Goal: Transaction & Acquisition: Purchase product/service

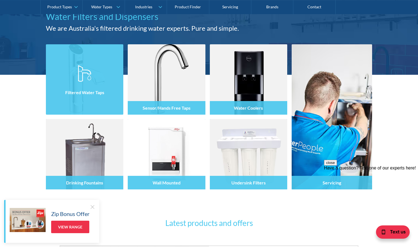
click at [106, 82] on div at bounding box center [84, 84] width 77 height 33
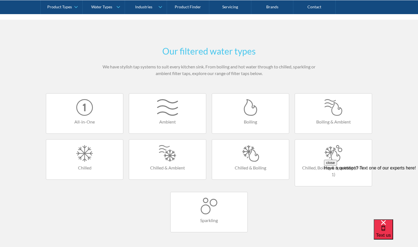
scroll to position [294, 0]
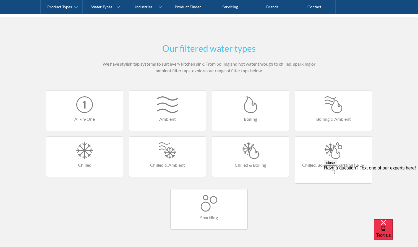
click at [165, 113] on div at bounding box center [168, 104] width 66 height 17
click at [101, 120] on h4 "All-in-One" at bounding box center [85, 119] width 66 height 7
click at [90, 105] on div at bounding box center [85, 104] width 66 height 17
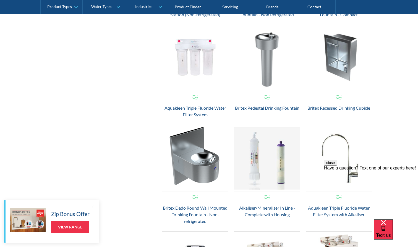
scroll to position [440, 0]
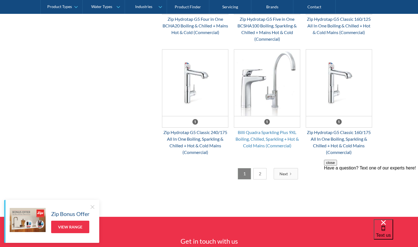
scroll to position [867, 0]
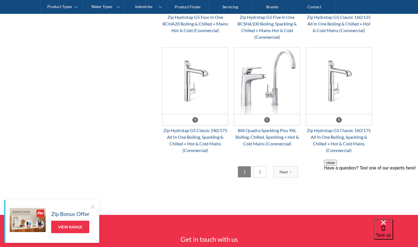
click at [282, 171] on div "Next" at bounding box center [284, 172] width 8 height 6
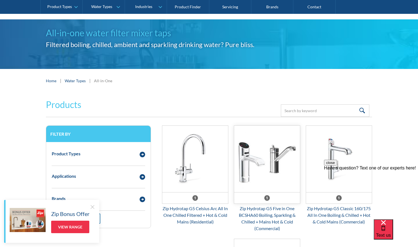
scroll to position [35, 0]
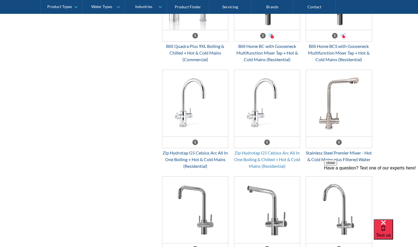
scroll to position [412, 0]
click at [344, 158] on div "Stainless Steel Premier Mixer - Hot & Cold Mains plus Filtered Water" at bounding box center [339, 155] width 66 height 13
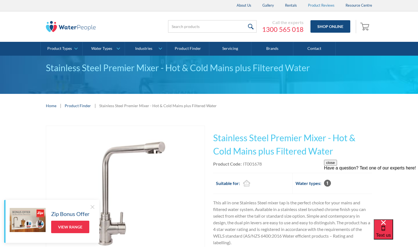
click at [329, 6] on link "Product Reviews" at bounding box center [322, 5] width 38 height 11
